Goal: Entertainment & Leisure: Consume media (video, audio)

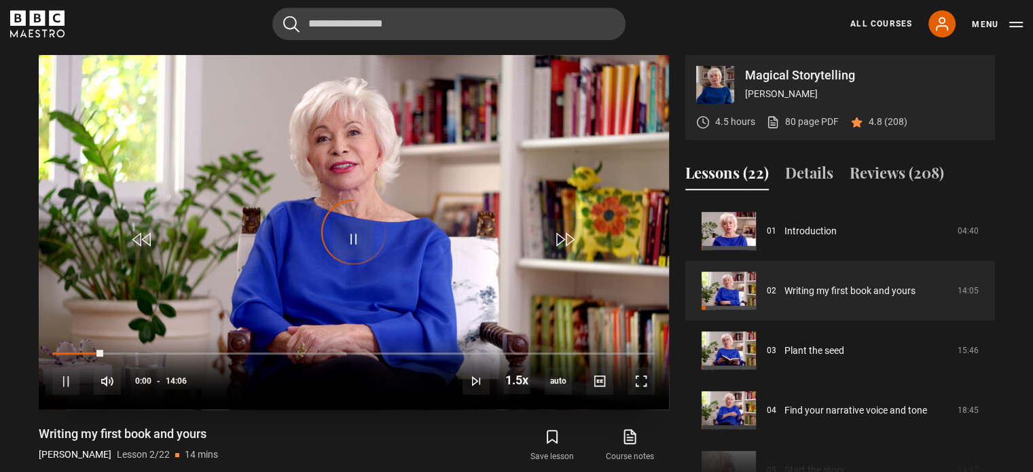
click at [350, 238] on div "Video Player is loading." at bounding box center [354, 232] width 68 height 68
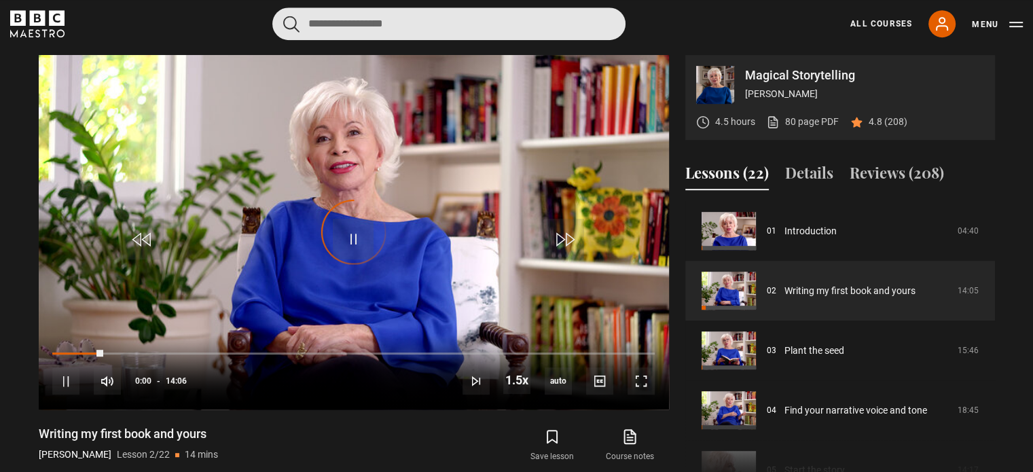
click at [360, 26] on input "Search" at bounding box center [448, 23] width 353 height 33
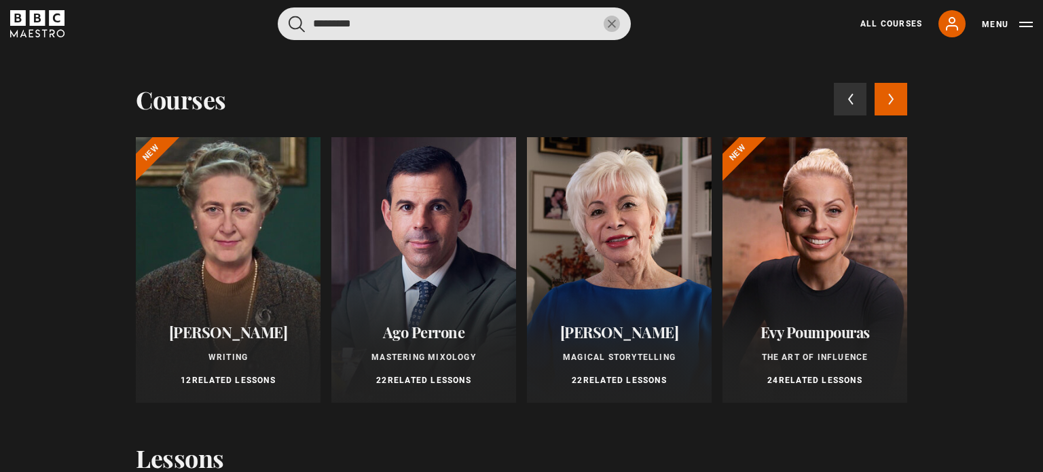
type input "*********"
click at [289, 16] on button "submit" at bounding box center [297, 24] width 16 height 17
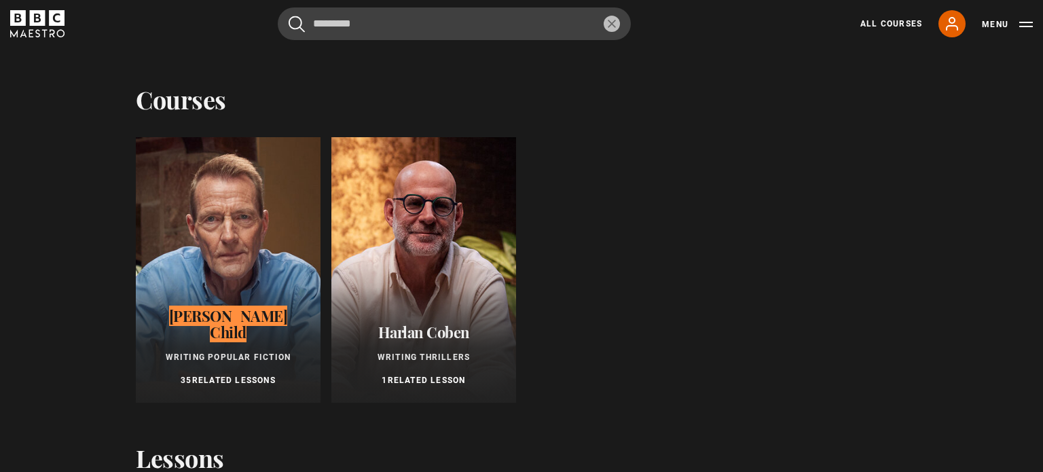
click at [210, 257] on div at bounding box center [228, 270] width 185 height 266
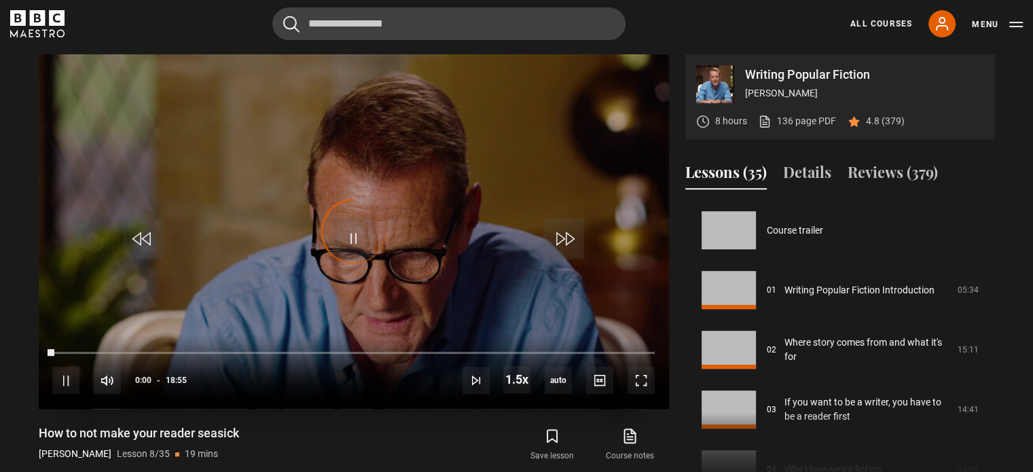
scroll to position [418, 0]
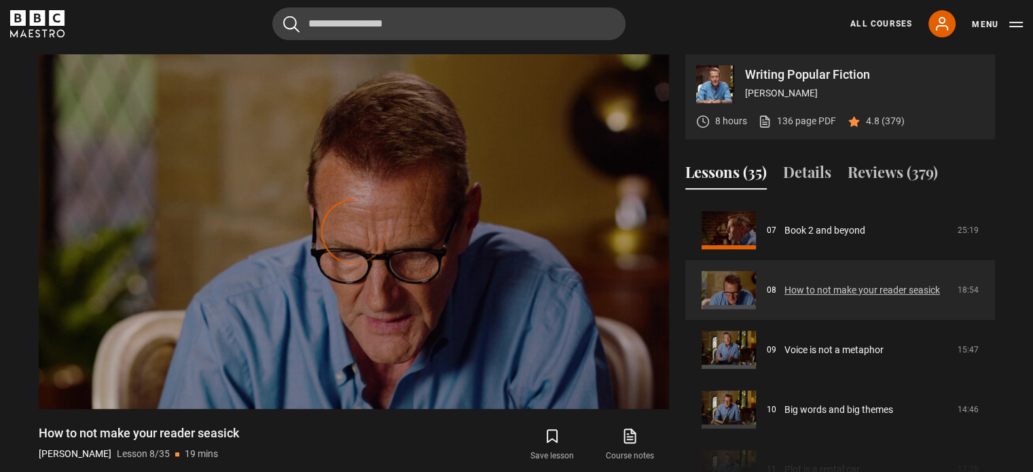
click at [859, 295] on link "How to not make your reader seasick" at bounding box center [863, 290] width 156 height 14
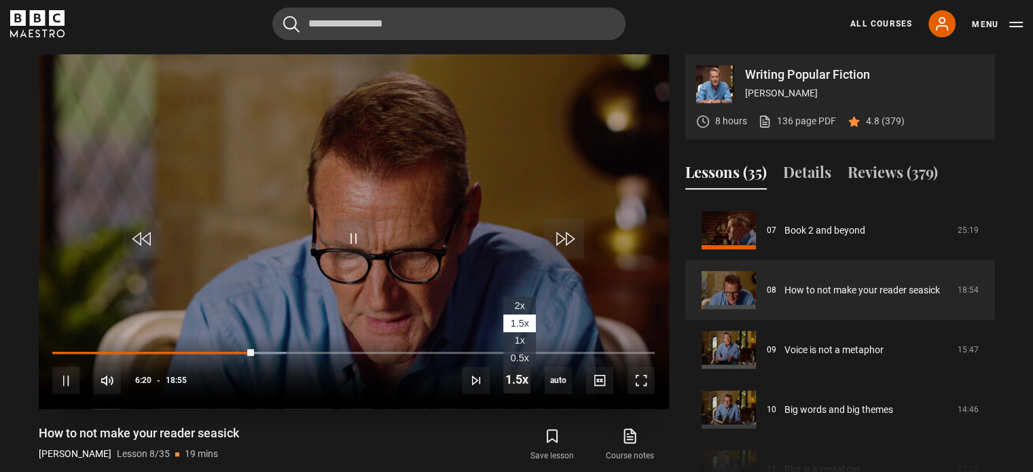
click at [520, 382] on span "Video Player" at bounding box center [516, 379] width 27 height 27
click at [519, 340] on span "1x" at bounding box center [520, 340] width 10 height 11
click at [519, 321] on span "1.5x" at bounding box center [520, 323] width 18 height 11
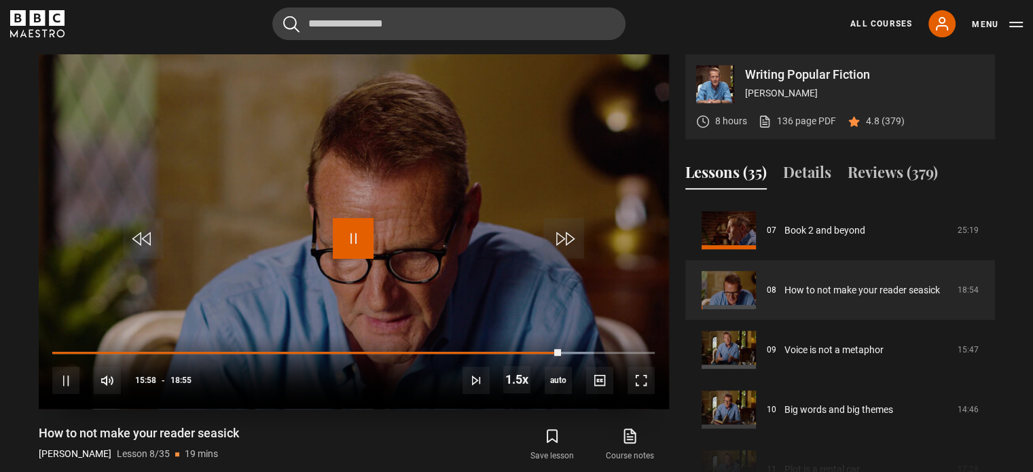
click at [348, 239] on span "Video Player" at bounding box center [353, 238] width 41 height 41
click at [362, 236] on span "Video Player" at bounding box center [353, 238] width 41 height 41
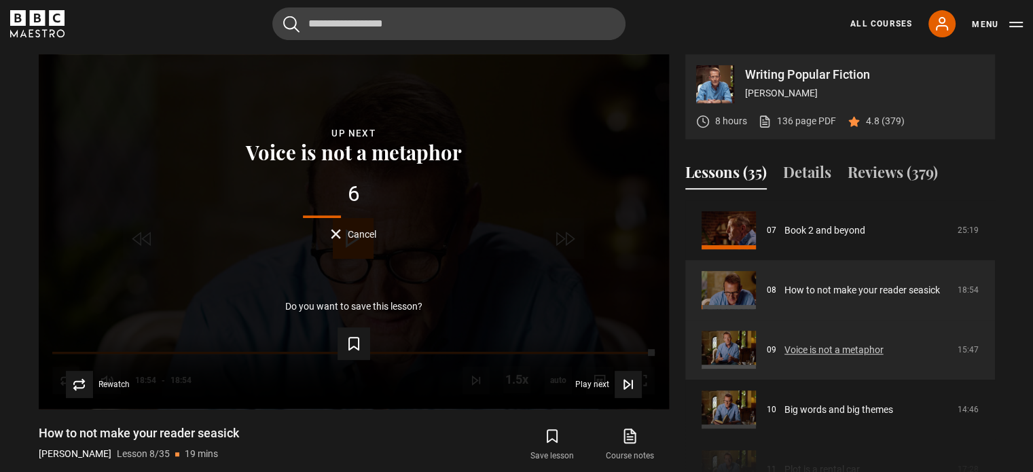
click at [859, 353] on link "Voice is not a metaphor" at bounding box center [834, 350] width 99 height 14
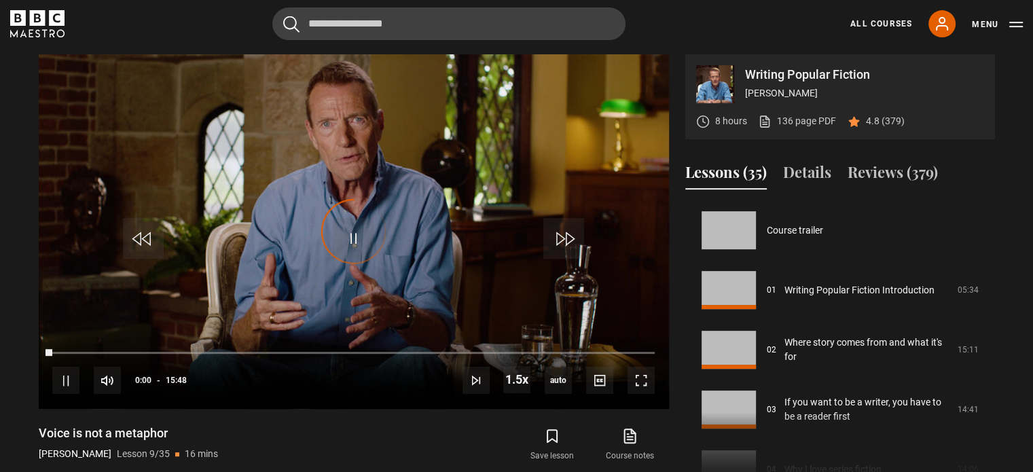
scroll to position [478, 0]
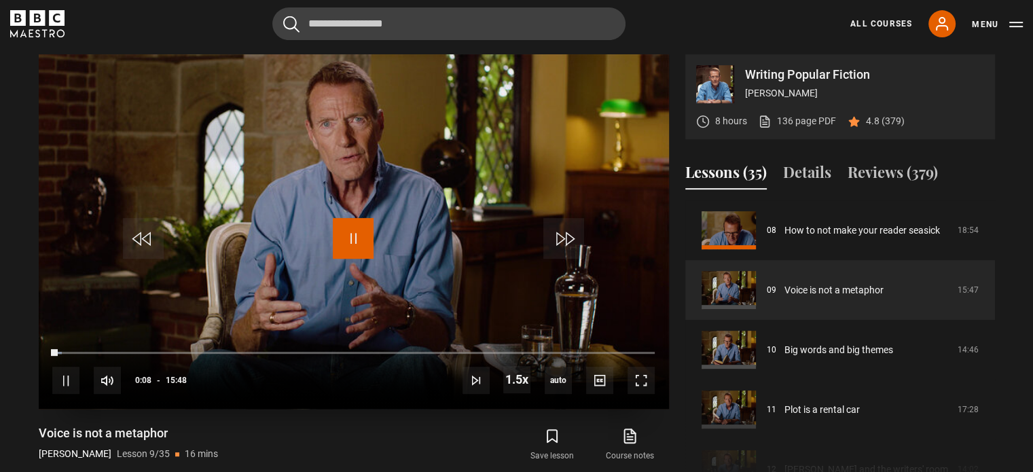
click at [358, 230] on span "Video Player" at bounding box center [353, 238] width 41 height 41
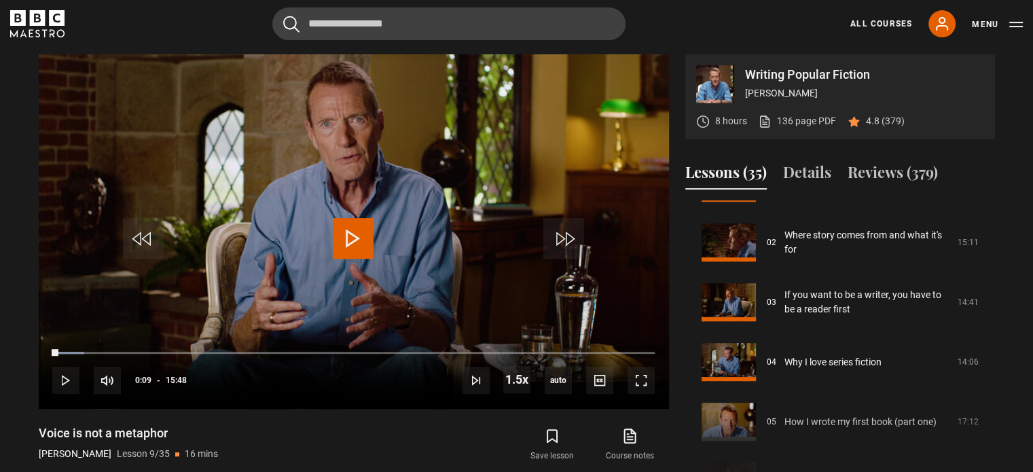
scroll to position [0, 0]
